Goal: Task Accomplishment & Management: Use online tool/utility

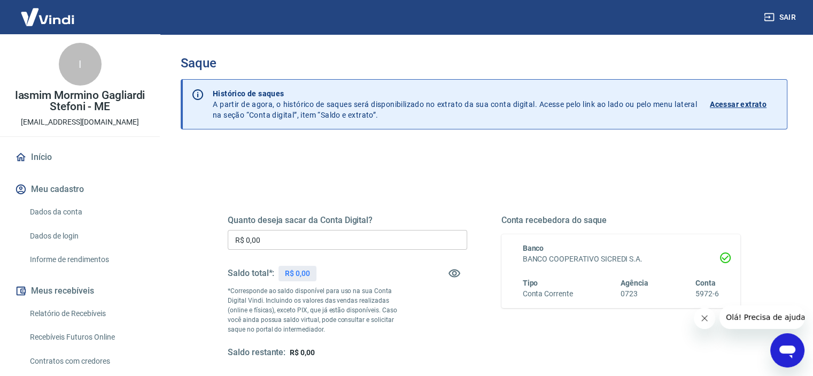
click at [93, 314] on link "Relatório de Recebíveis" at bounding box center [86, 314] width 121 height 22
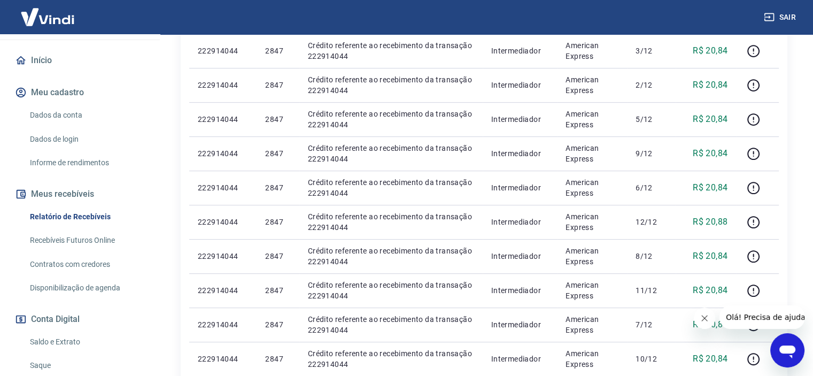
scroll to position [107, 0]
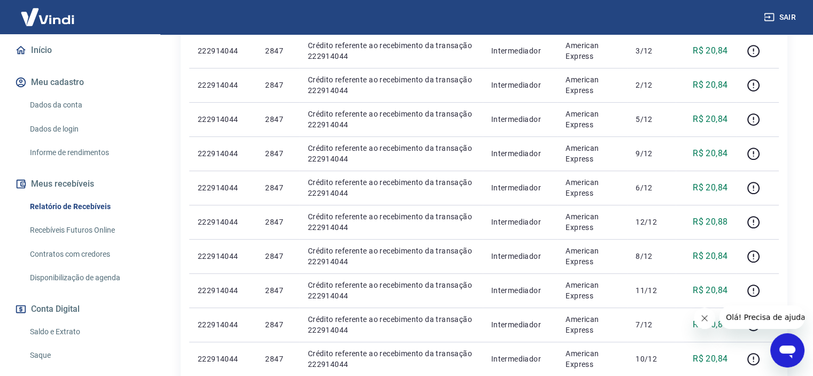
click at [118, 234] on link "Recebíveis Futuros Online" at bounding box center [86, 230] width 121 height 22
